Goal: Transaction & Acquisition: Purchase product/service

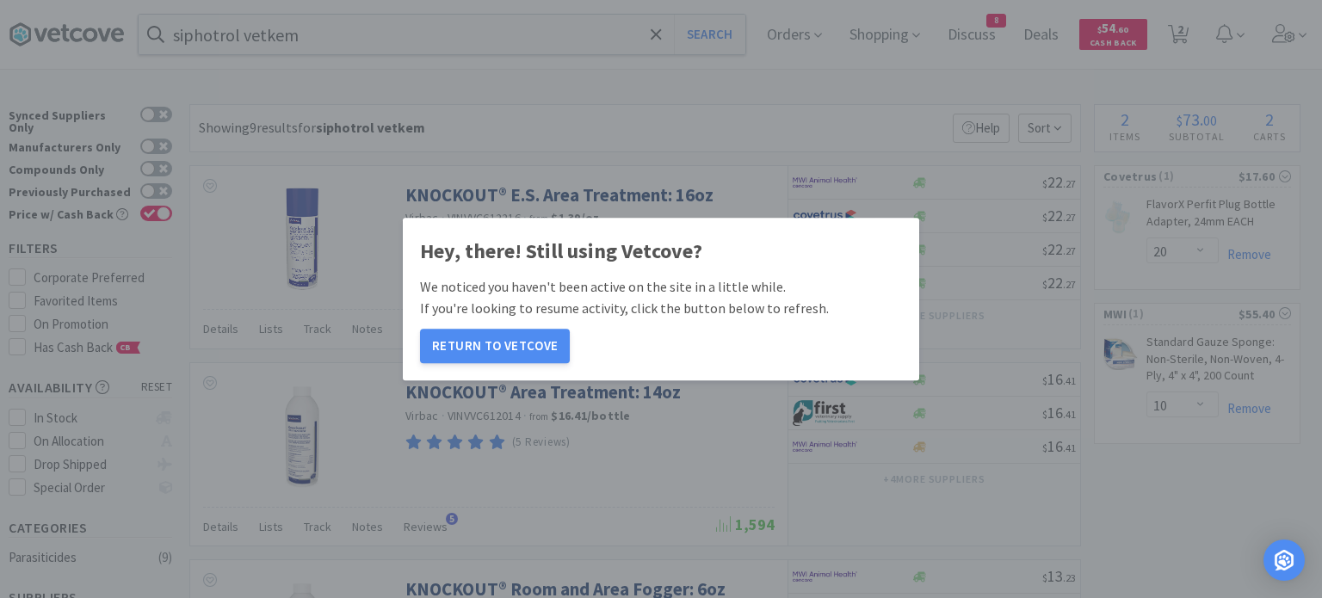
select select "20"
select select "10"
click at [520, 344] on button "Return to Vetcove" at bounding box center [495, 346] width 150 height 34
click at [527, 345] on button "Return to Vetcove" at bounding box center [495, 346] width 150 height 34
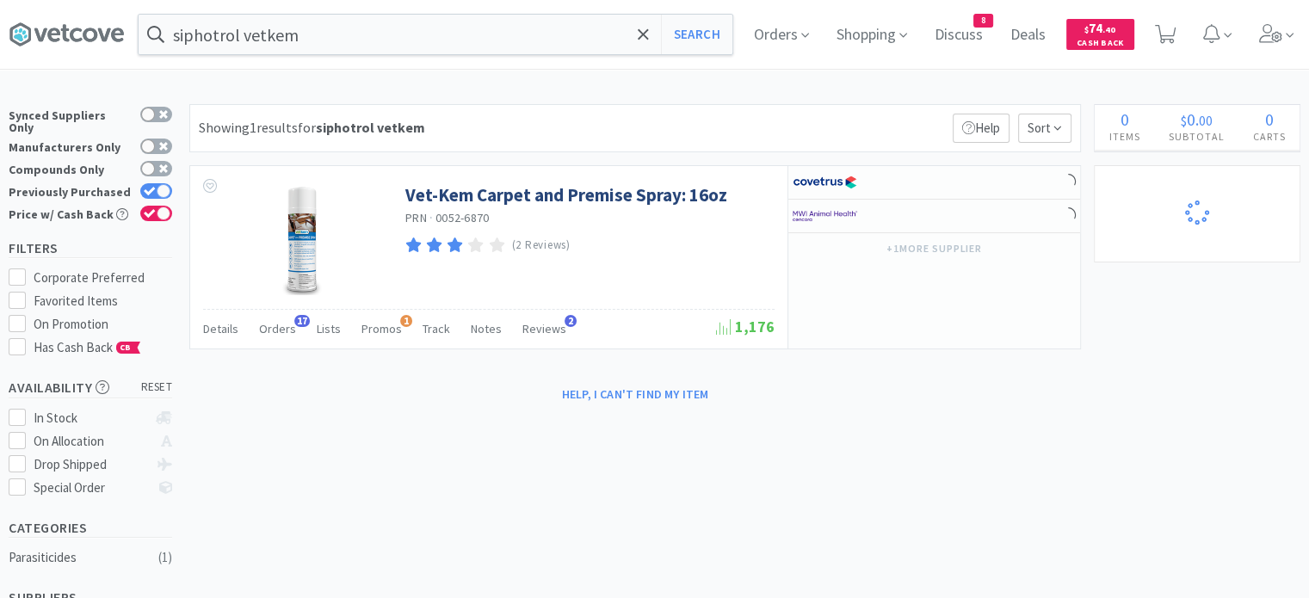
select select "1"
select select "20"
select select "1"
select select "2"
select select "1"
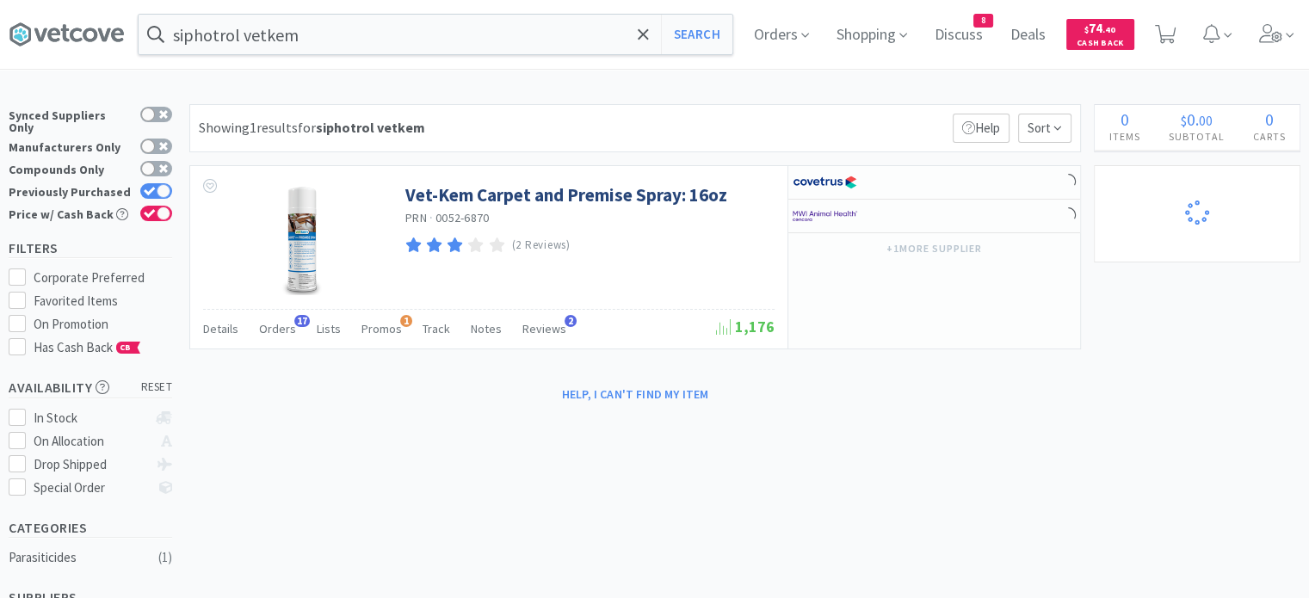
select select "1"
select select "3"
select select "10"
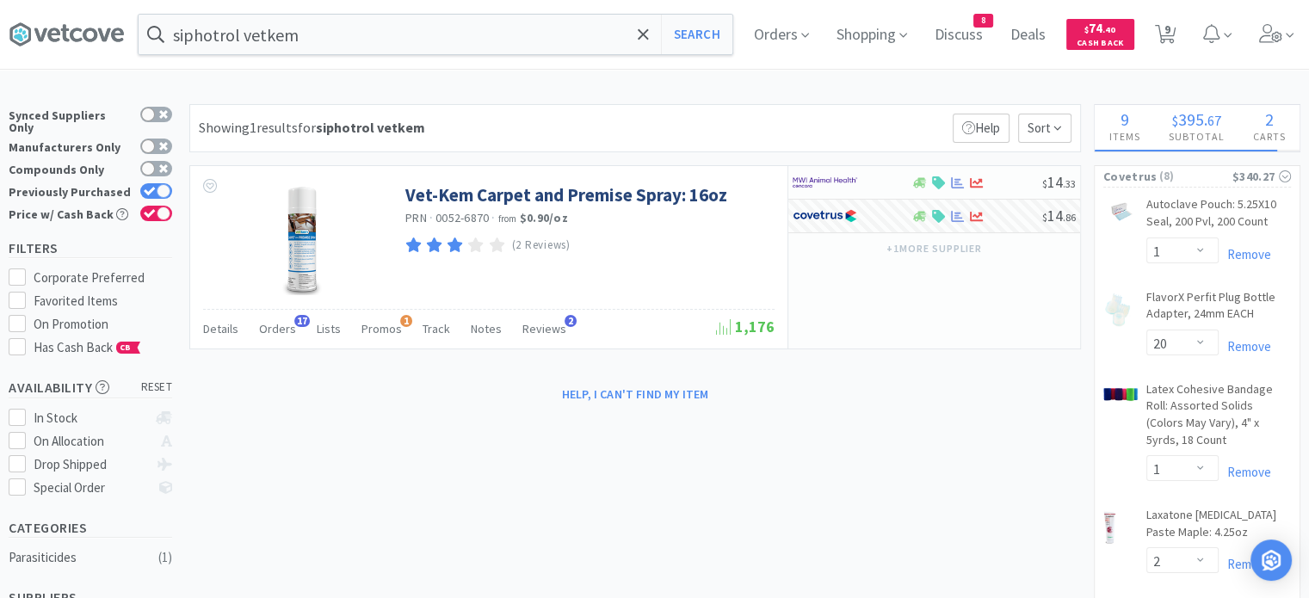
select select "4"
select select "8"
select select "1"
select select "20"
select select "1"
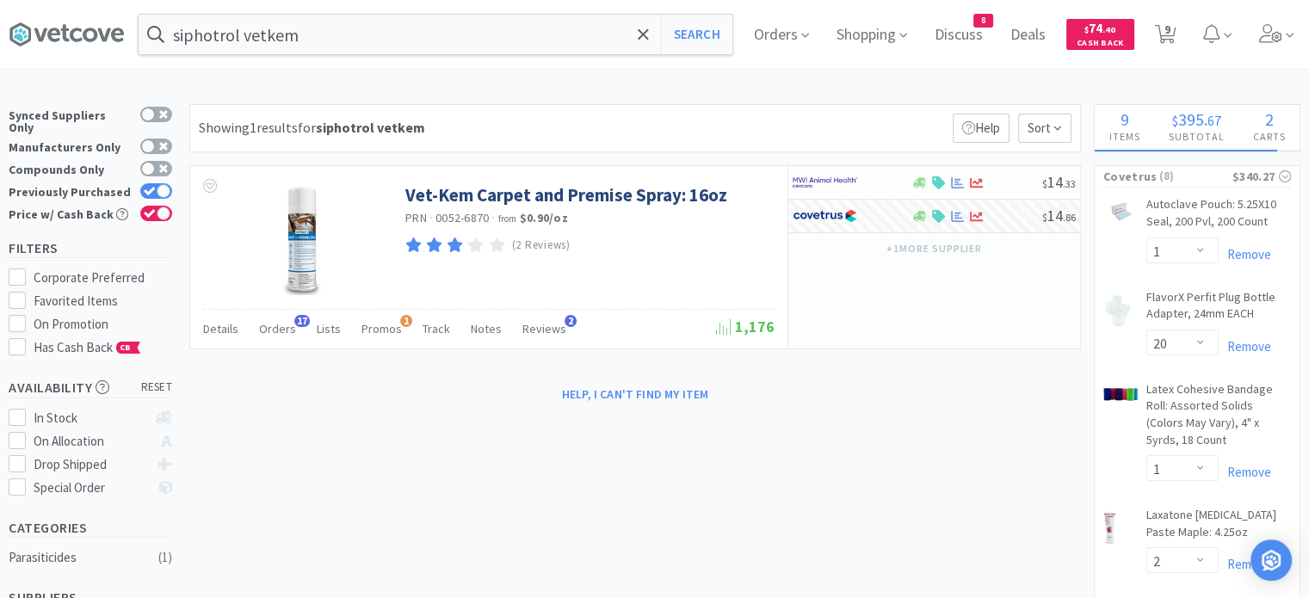
select select "2"
select select "1"
select select "4"
select select "1"
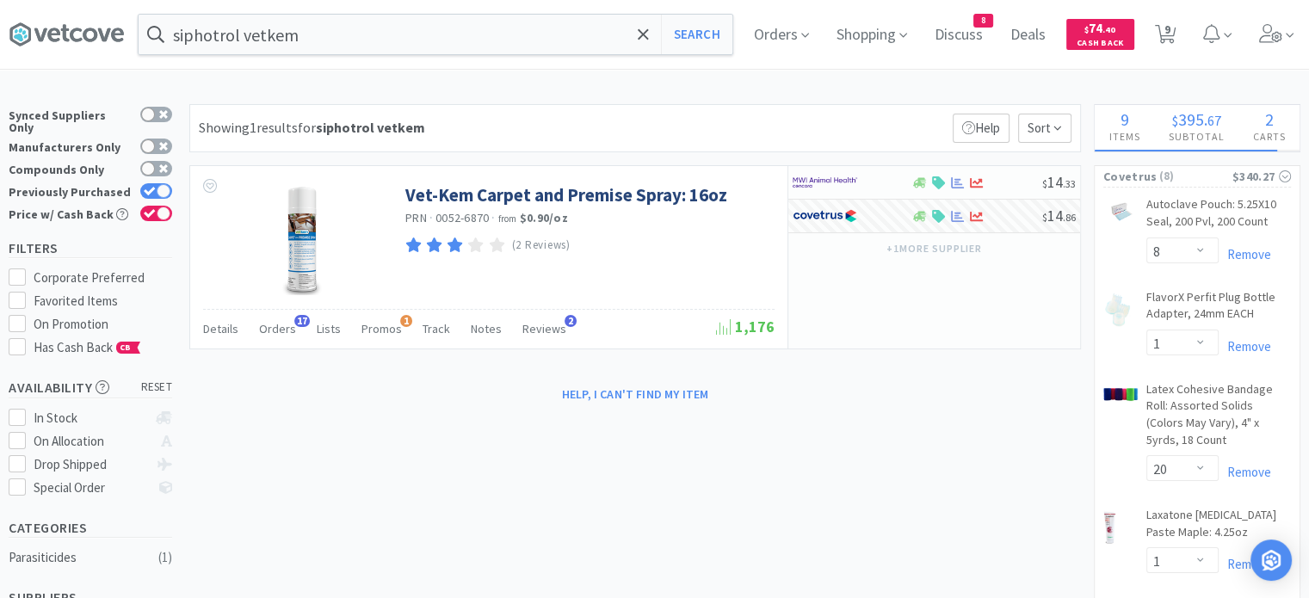
select select "20"
select select "1"
select select "2"
select select "1"
